Goal: Transaction & Acquisition: Download file/media

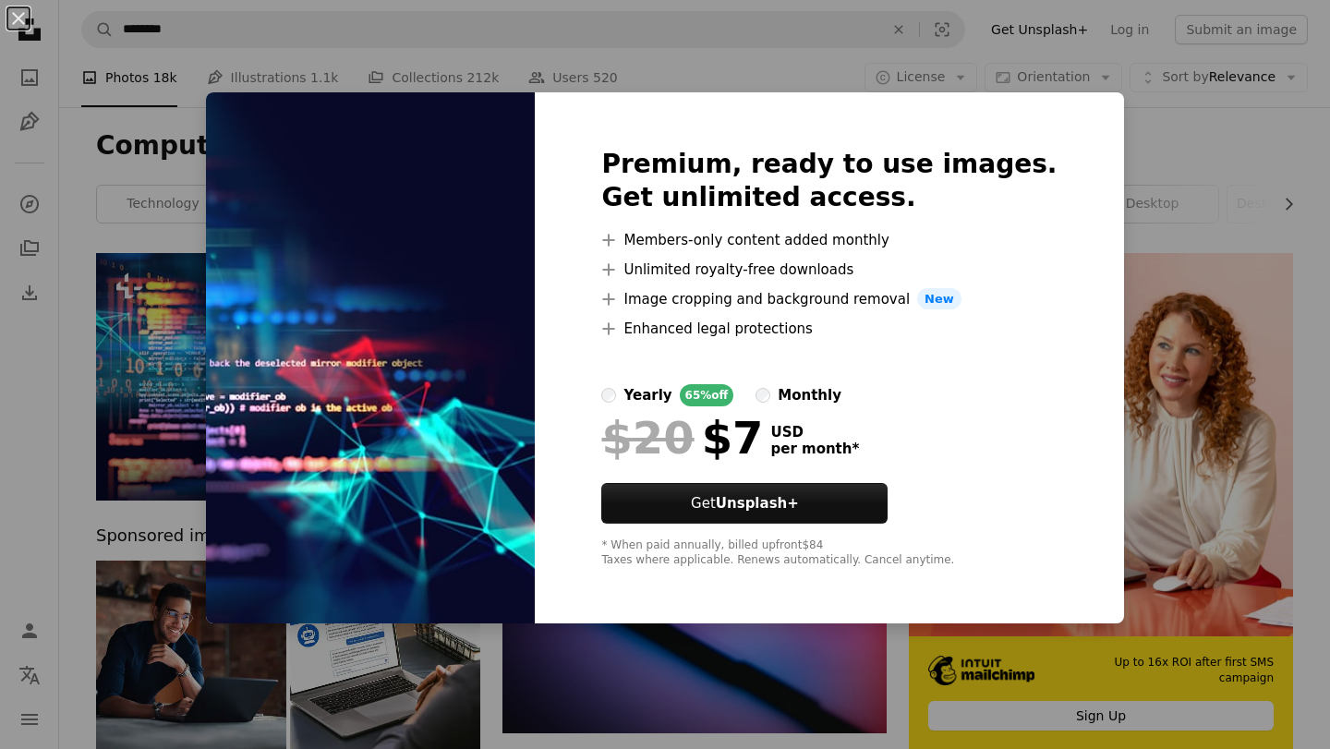
click at [1195, 183] on div "An X shape Premium, ready to use images. Get unlimited access. A plus sign Memb…" at bounding box center [665, 374] width 1330 height 749
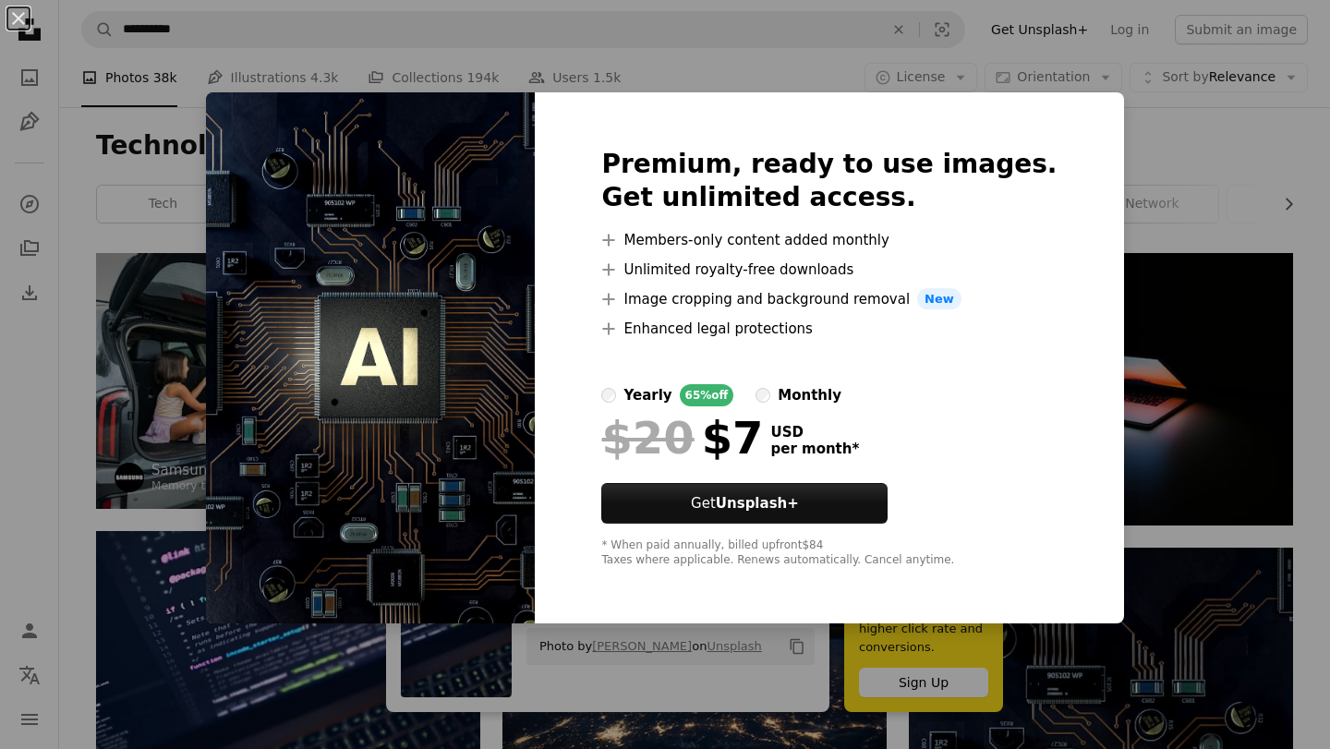
scroll to position [491, 0]
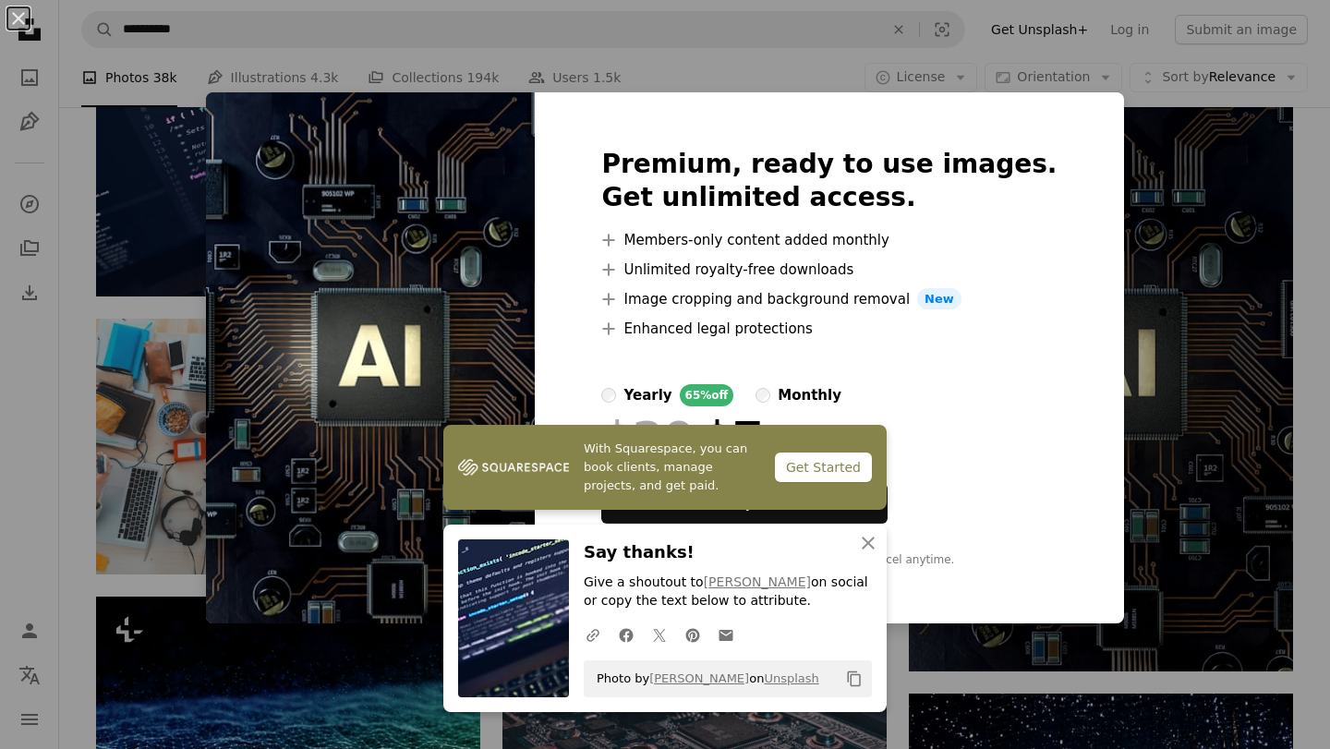
click at [1155, 294] on div "An X shape Premium, ready to use images. Get unlimited access. A plus sign Memb…" at bounding box center [665, 374] width 1330 height 749
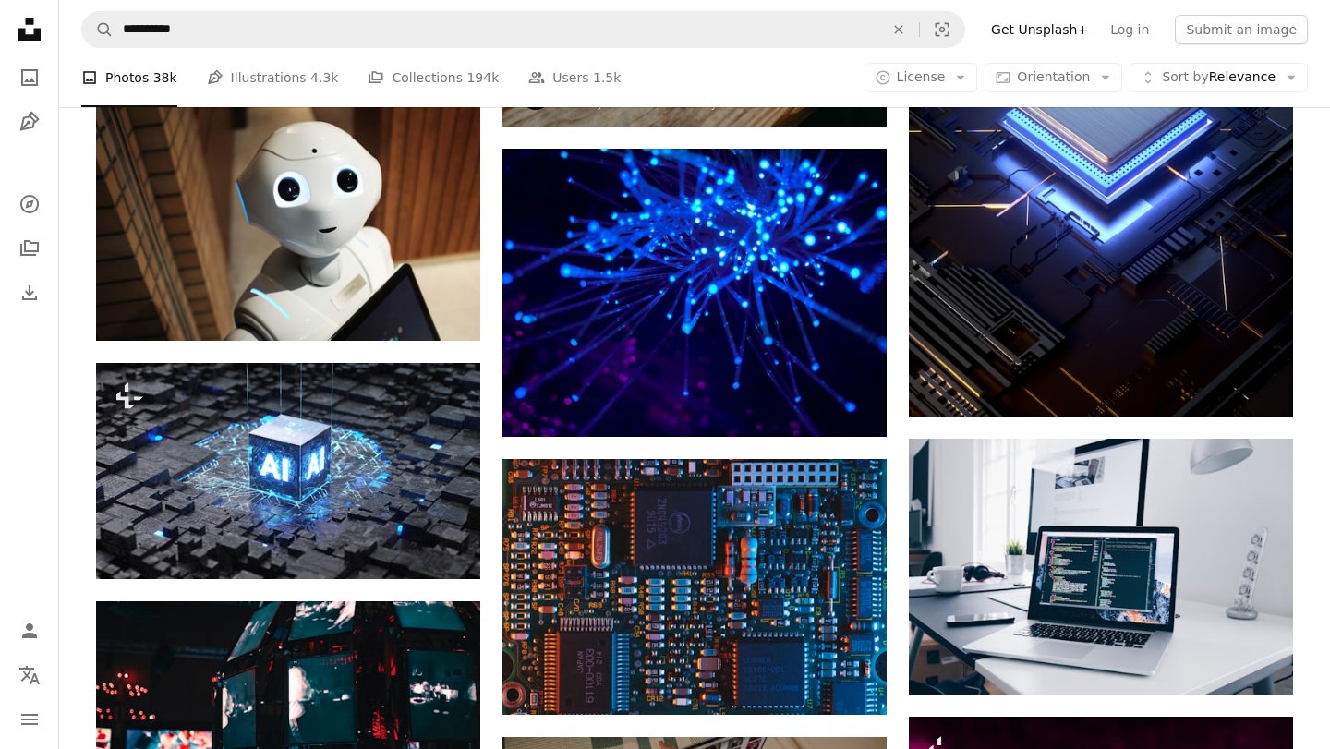
scroll to position [2540, 0]
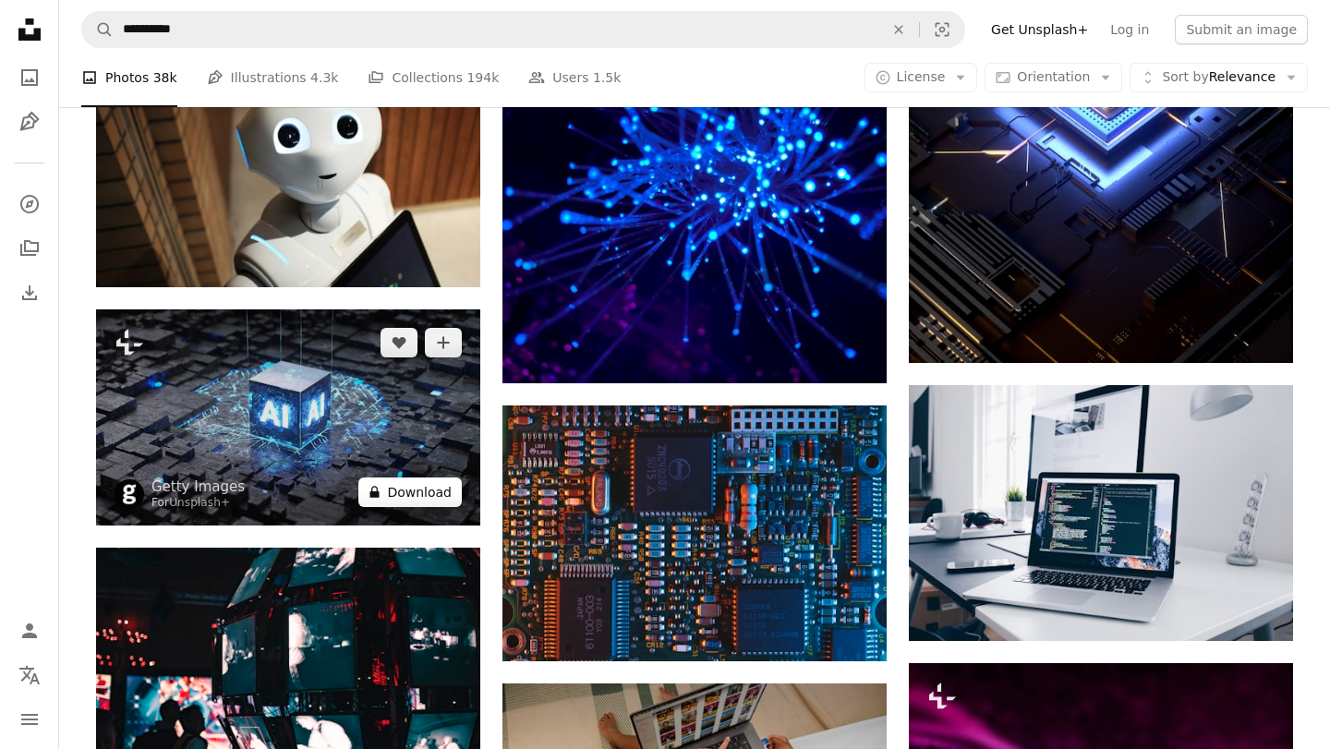
click at [430, 502] on button "A lock Download" at bounding box center [409, 493] width 103 height 30
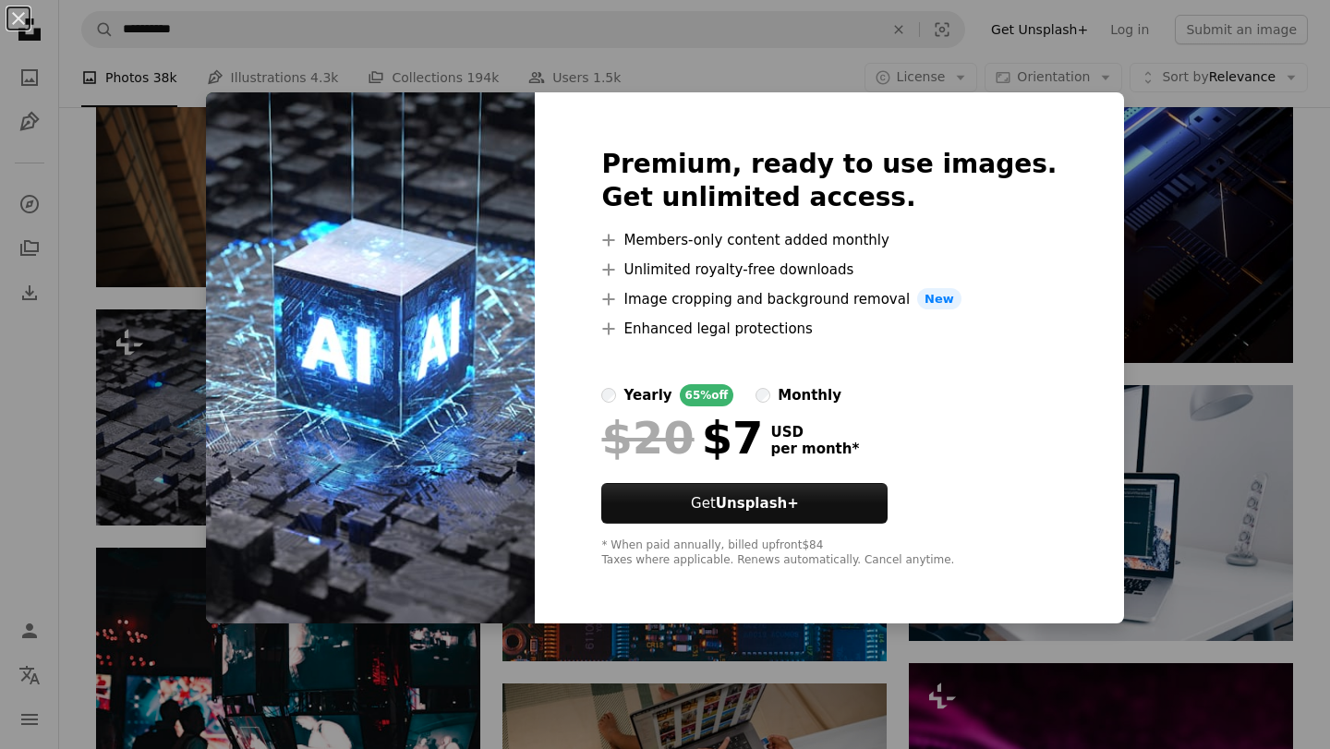
click at [1180, 346] on div "An X shape Premium, ready to use images. Get unlimited access. A plus sign Memb…" at bounding box center [665, 374] width 1330 height 749
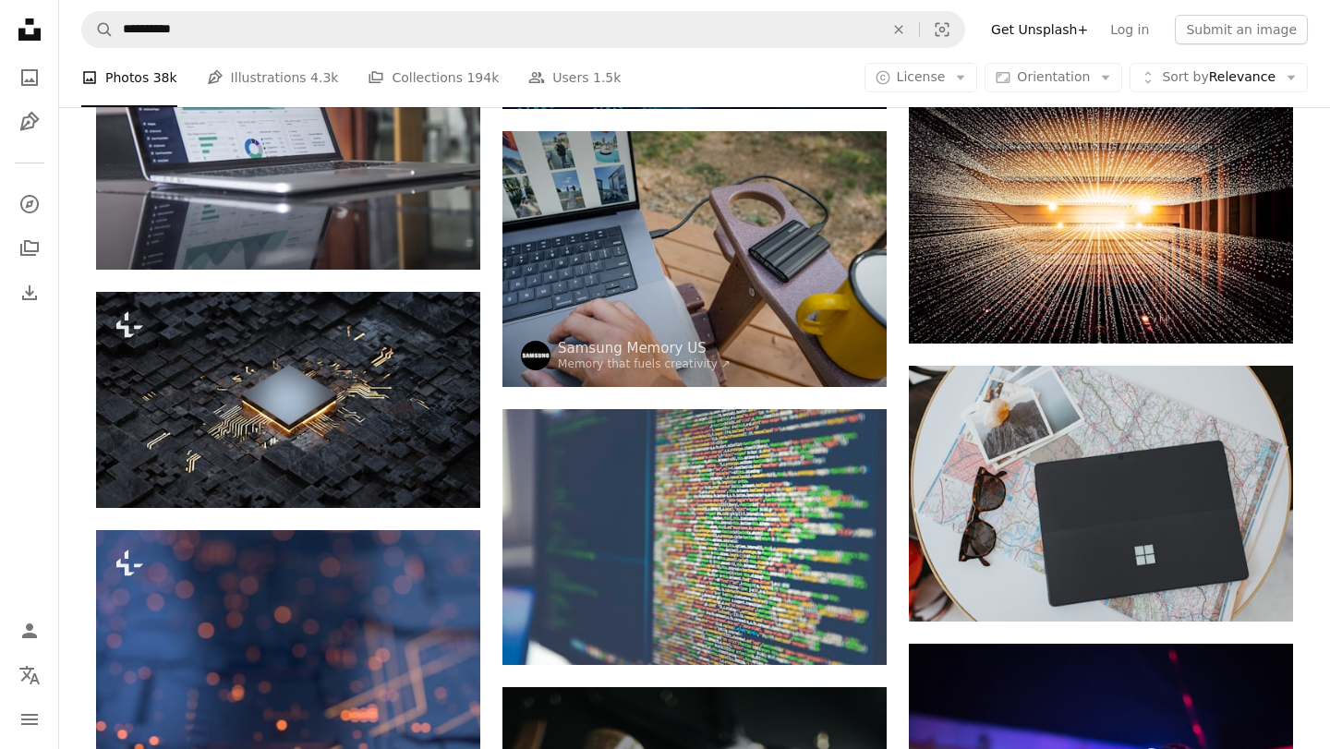
scroll to position [4574, 0]
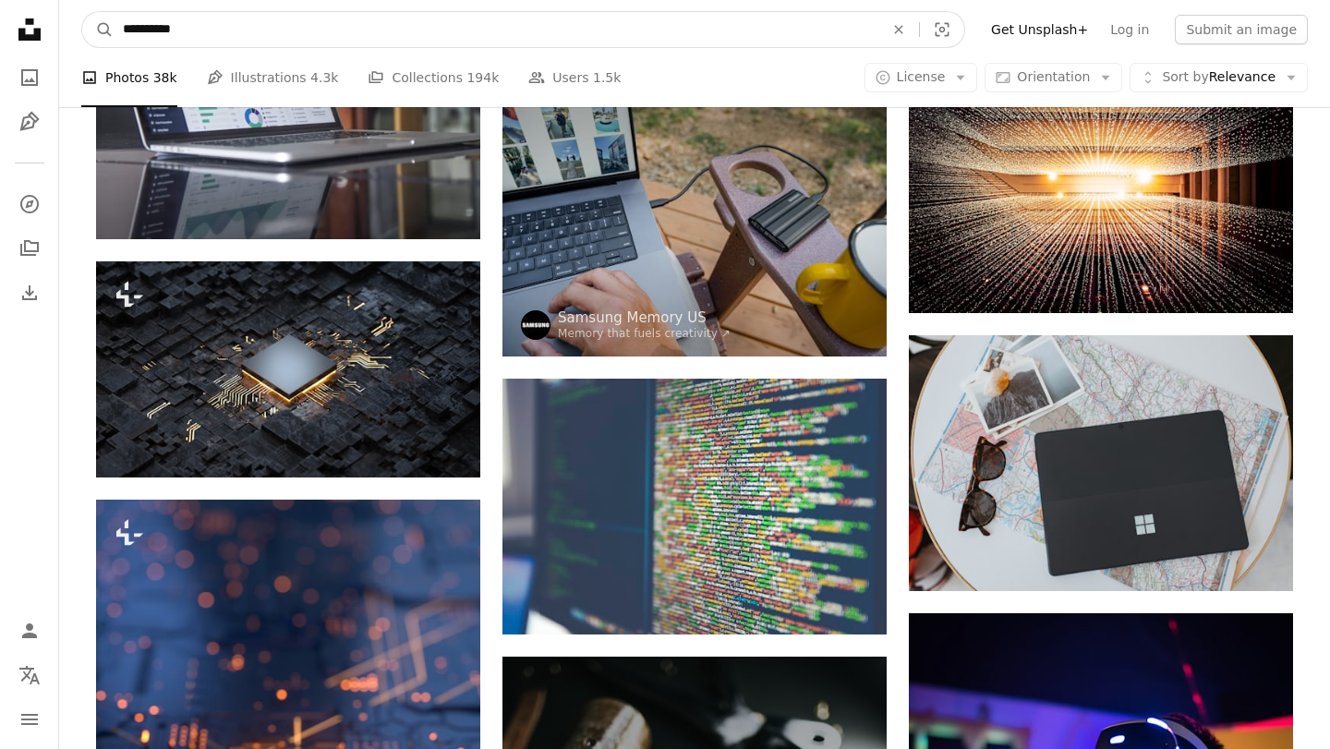
click at [285, 36] on input "**********" at bounding box center [496, 29] width 765 height 35
